Goal: Information Seeking & Learning: Learn about a topic

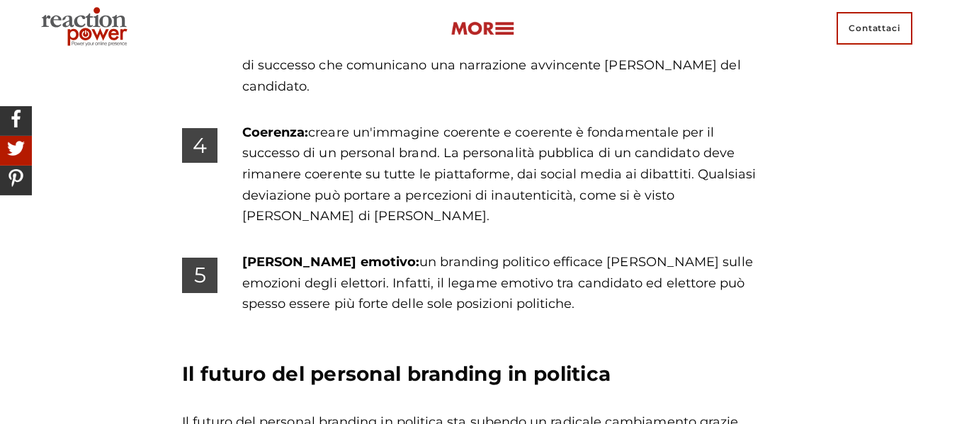
scroll to position [4728, 0]
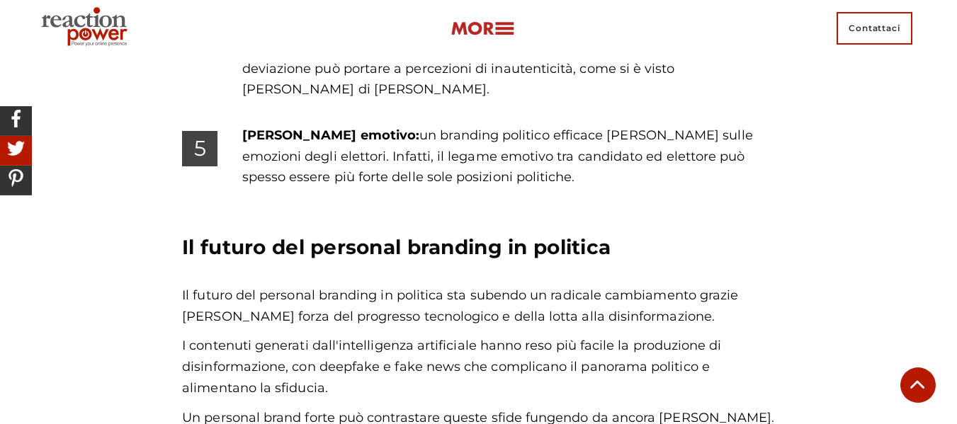
scroll to position [4853, 0]
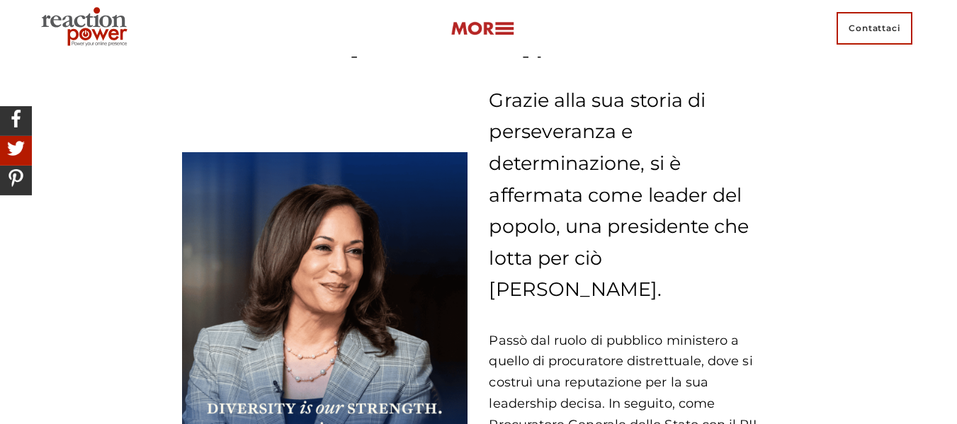
scroll to position [1208, 0]
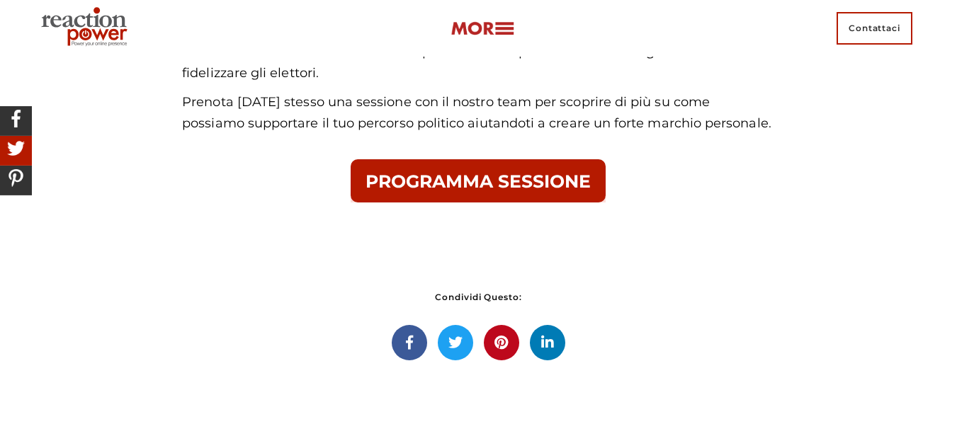
scroll to position [5592, 0]
